Goal: Entertainment & Leisure: Consume media (video, audio)

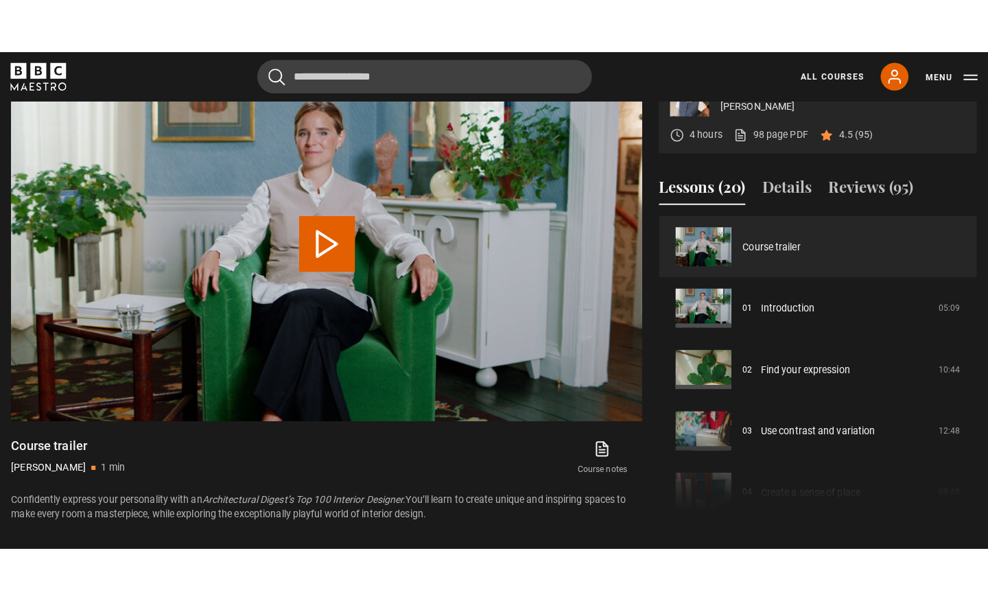
scroll to position [646, 0]
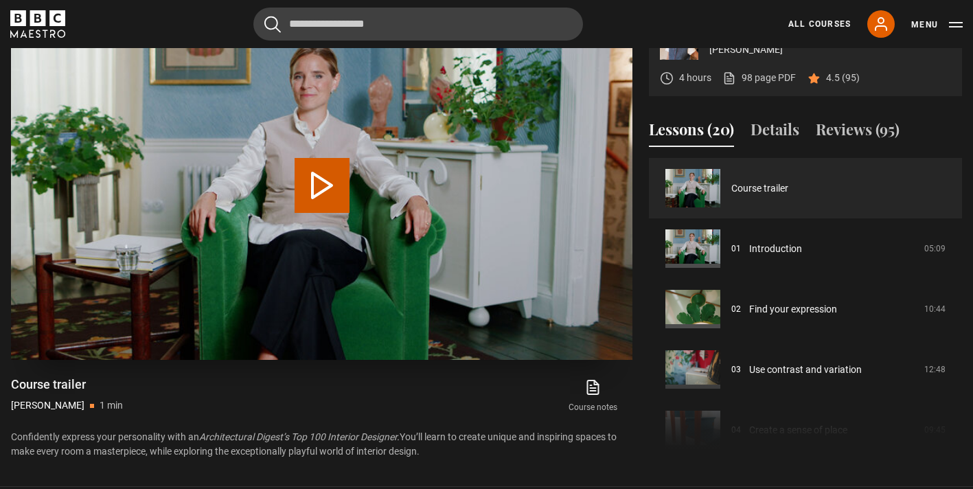
click at [301, 206] on button "Play Video" at bounding box center [321, 185] width 55 height 55
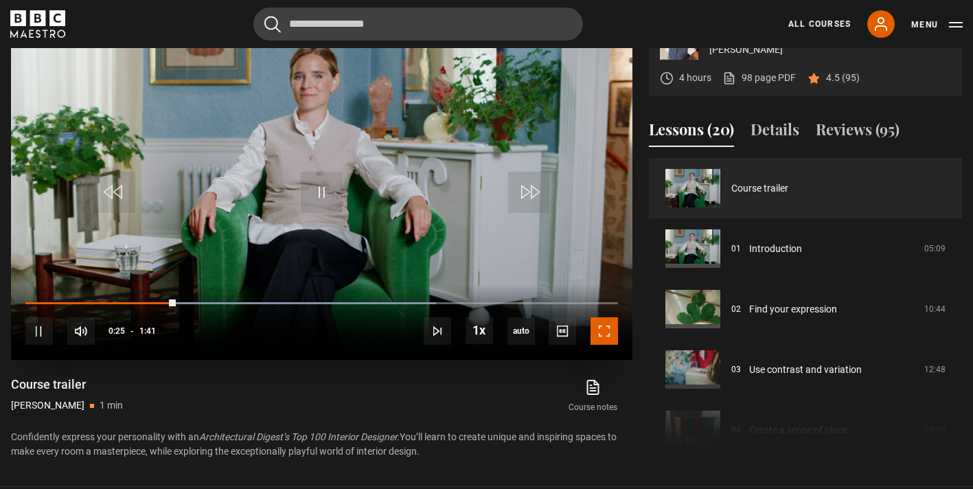
click at [608, 334] on span "Video Player" at bounding box center [603, 330] width 27 height 27
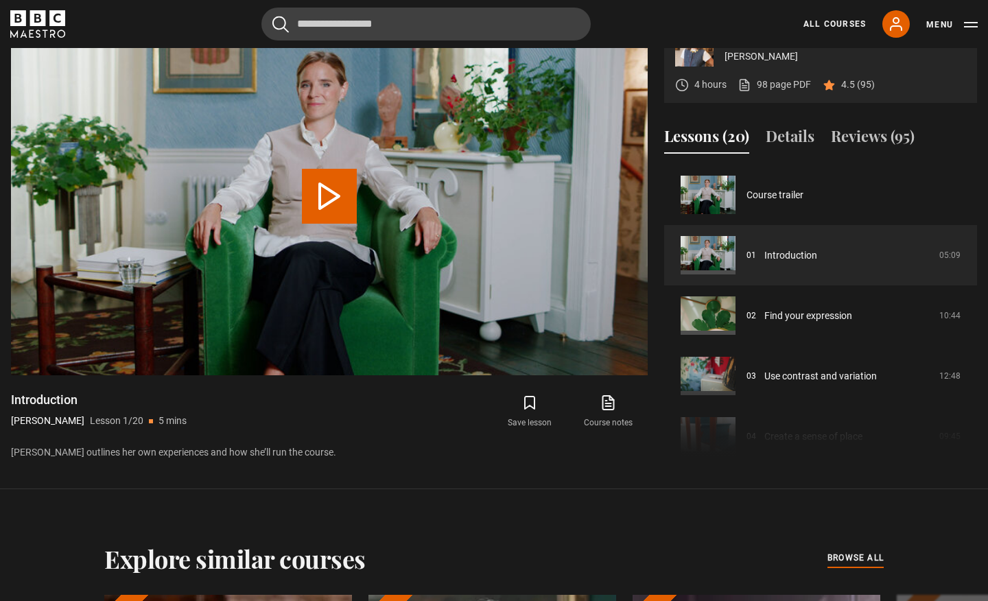
scroll to position [608, 0]
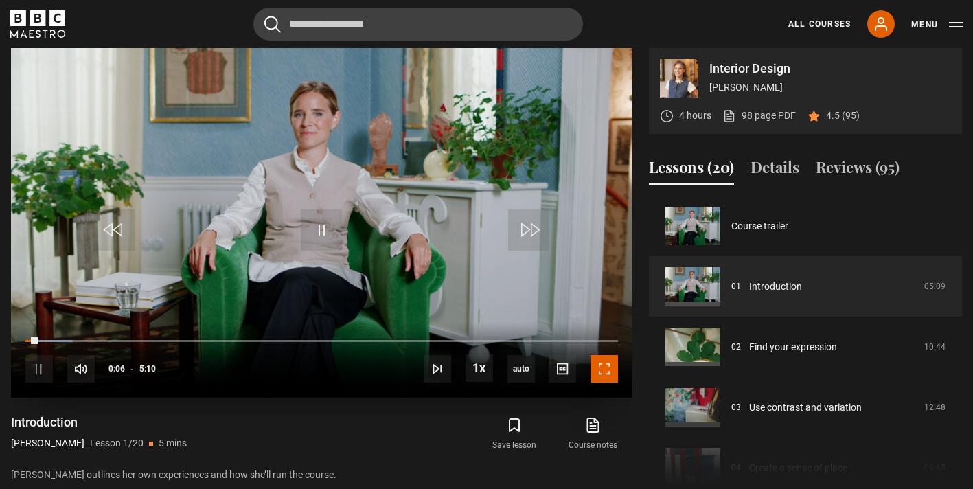
click at [602, 368] on span "Video Player" at bounding box center [603, 368] width 27 height 27
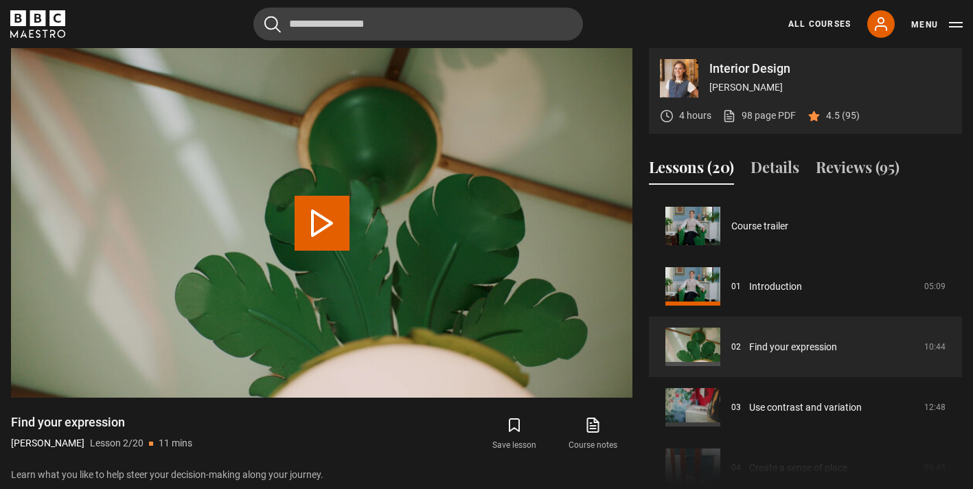
scroll to position [60, 0]
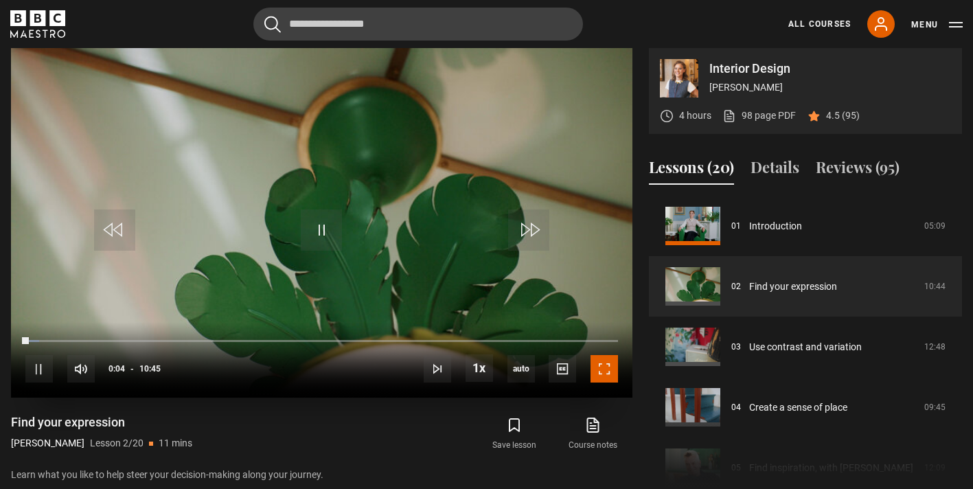
click at [602, 371] on span "Video Player" at bounding box center [603, 368] width 27 height 27
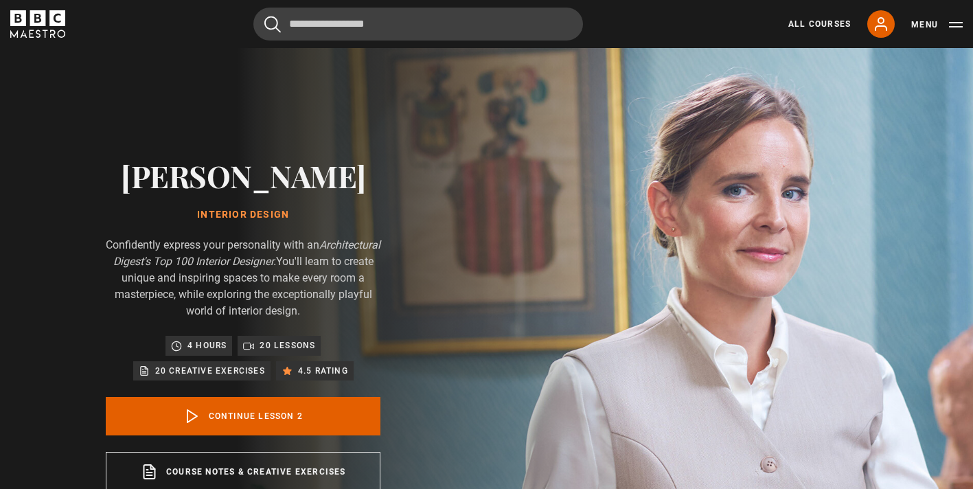
scroll to position [60, 0]
